Goal: Find specific page/section: Find specific page/section

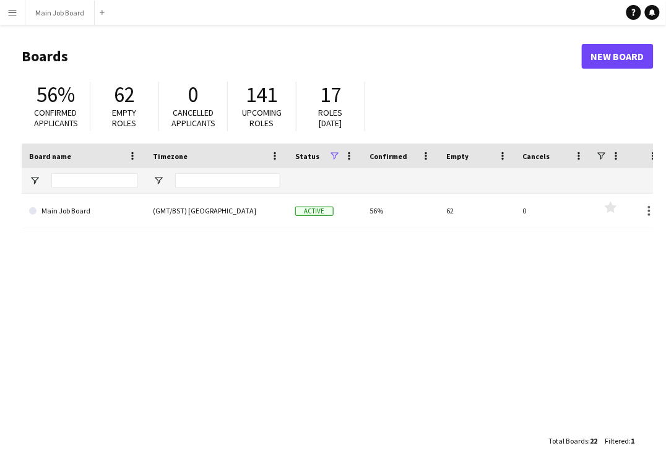
click at [13, 11] on app-icon "Menu" at bounding box center [12, 12] width 10 height 10
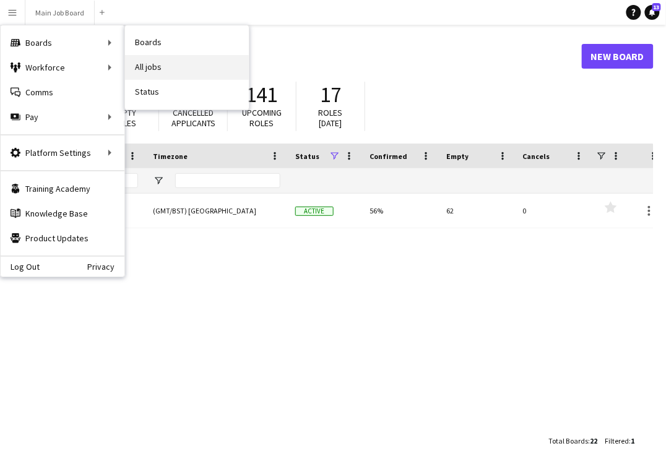
click at [183, 62] on link "All jobs" at bounding box center [187, 67] width 124 height 25
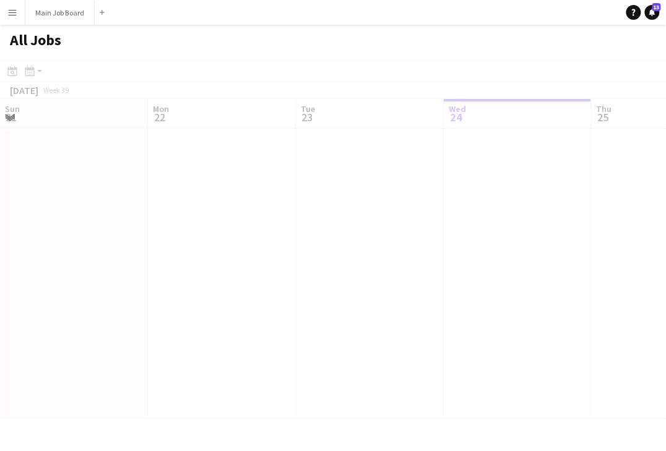
scroll to position [0, 295]
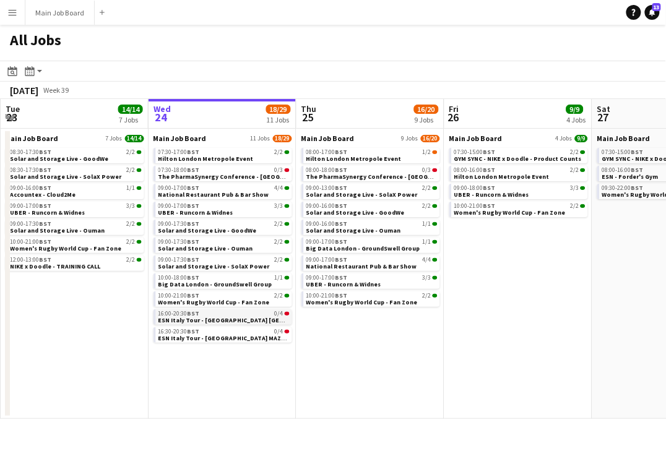
click at [246, 323] on app-brief-job-card "16:00-20:30 BST 0/4 ESN Italy Tour - [GEOGRAPHIC_DATA] [GEOGRAPHIC_DATA]" at bounding box center [222, 316] width 139 height 15
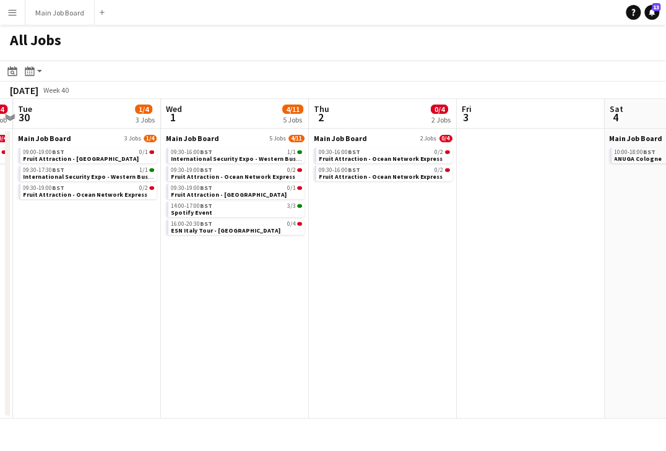
scroll to position [0, 333]
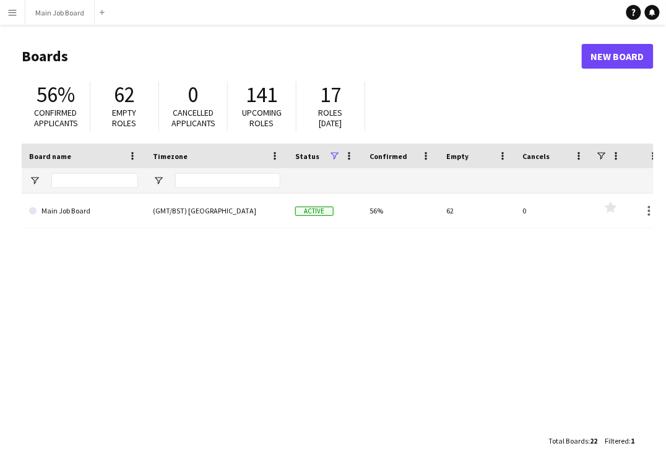
click at [19, 9] on button "Menu" at bounding box center [12, 12] width 25 height 25
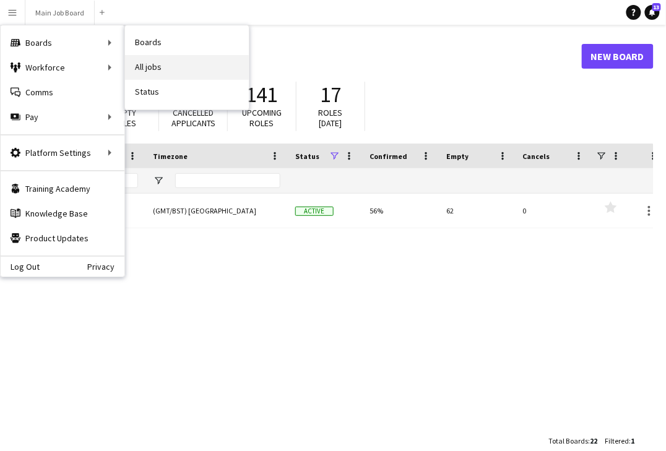
click at [157, 67] on link "All jobs" at bounding box center [187, 67] width 124 height 25
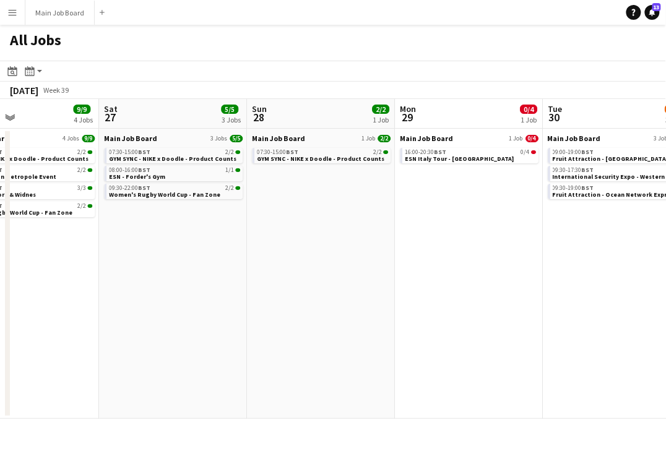
scroll to position [0, 444]
